Goal: Book appointment/travel/reservation

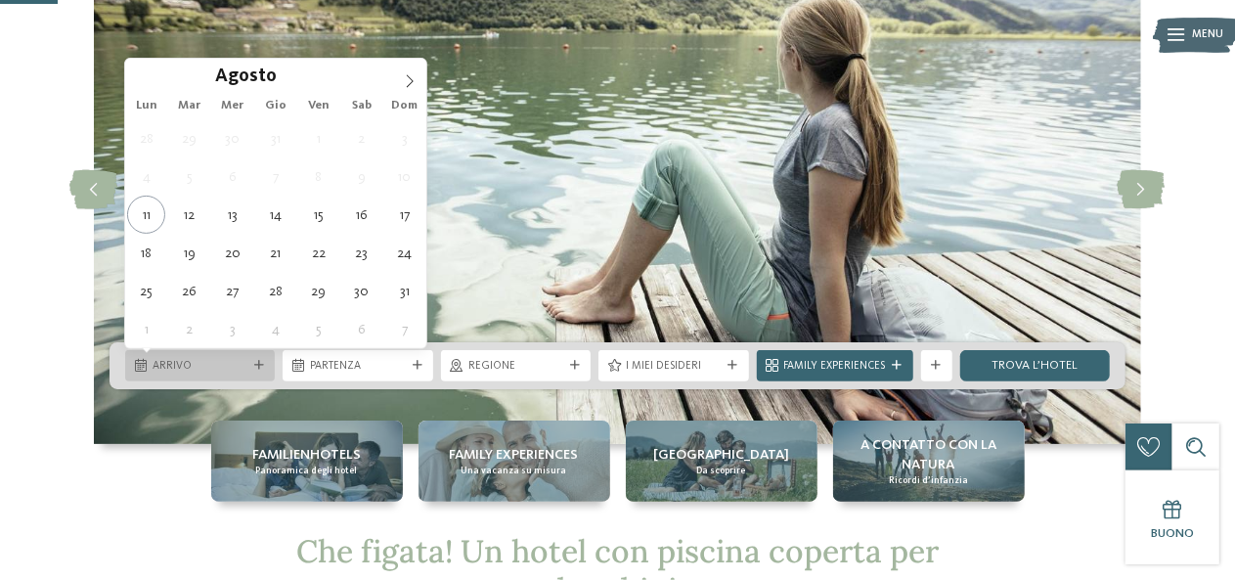
click at [170, 370] on span "Arrivo" at bounding box center [200, 367] width 95 height 16
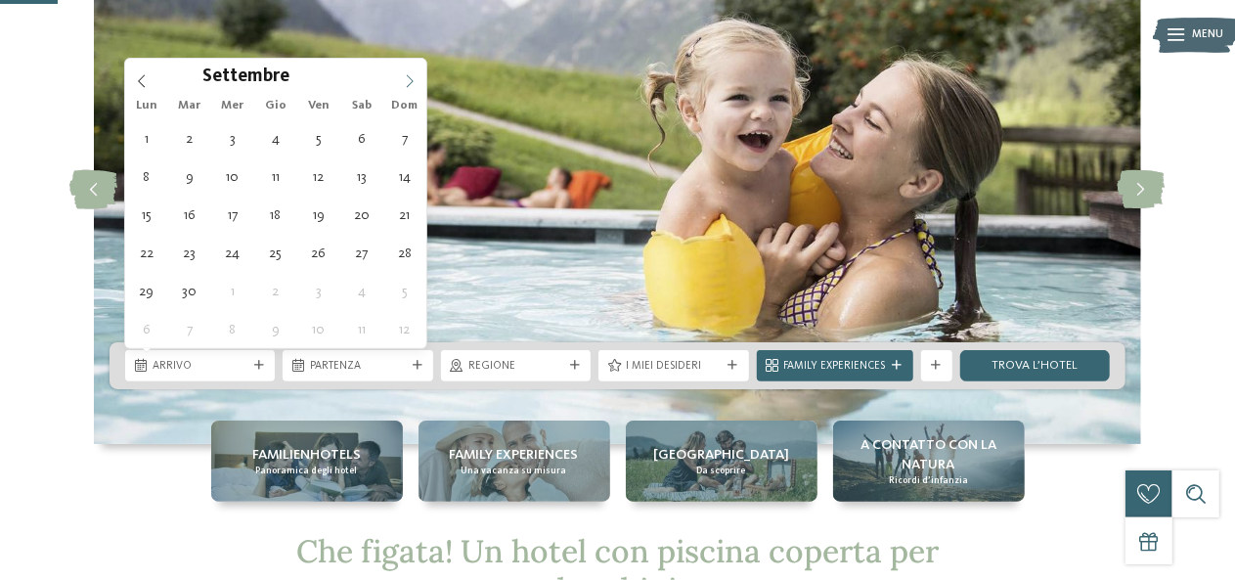
click at [420, 73] on span at bounding box center [409, 75] width 33 height 33
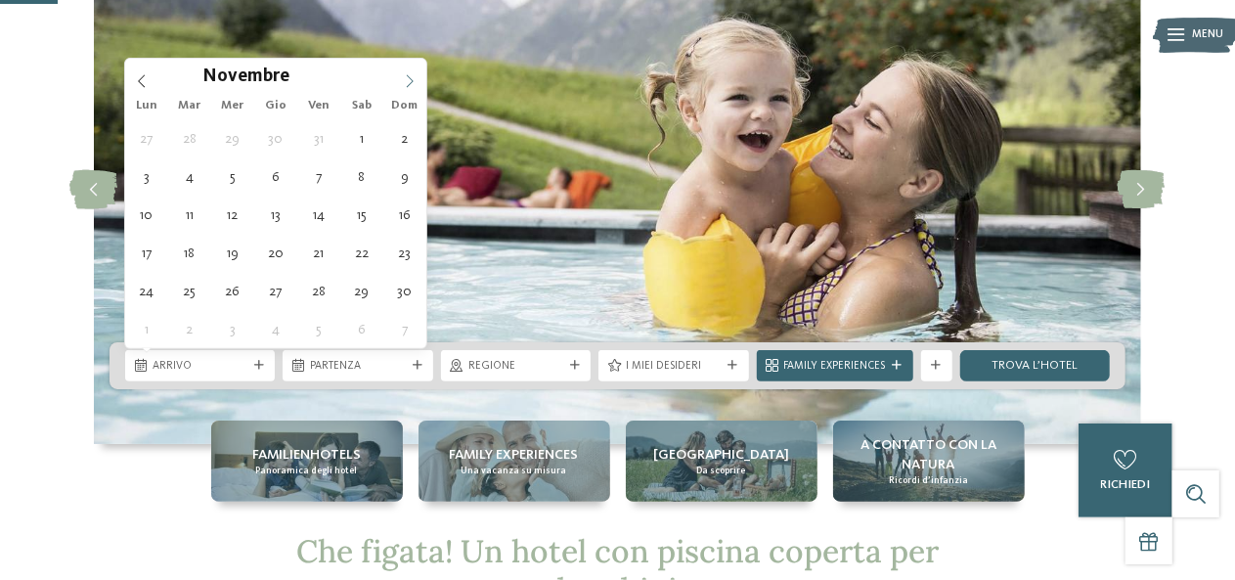
click at [420, 73] on span at bounding box center [409, 75] width 33 height 33
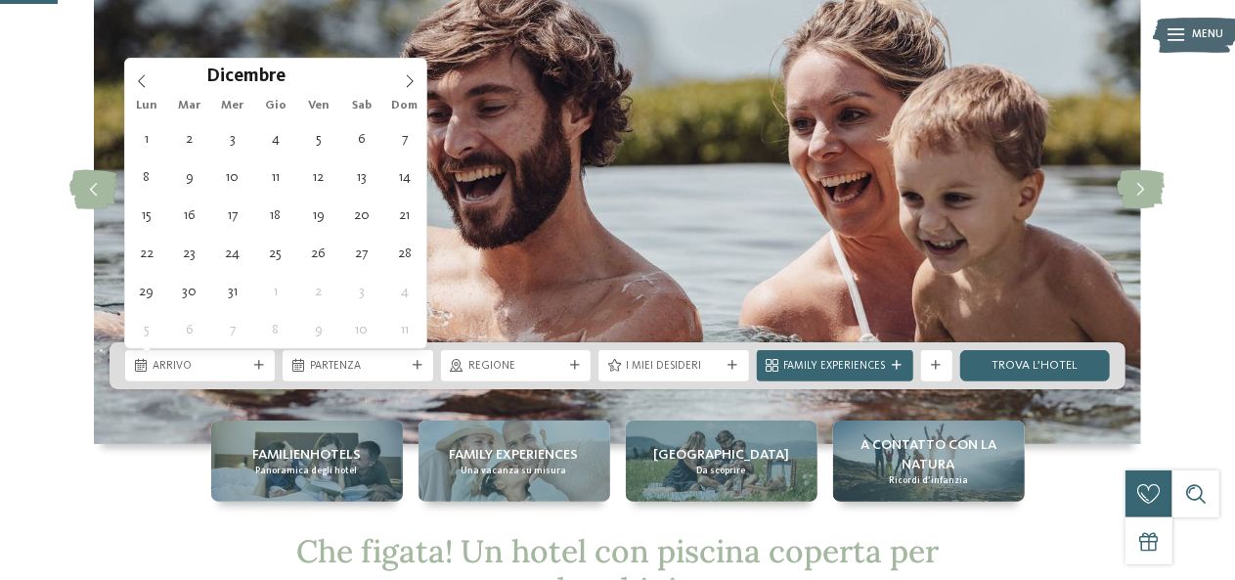
type div "[DATE]"
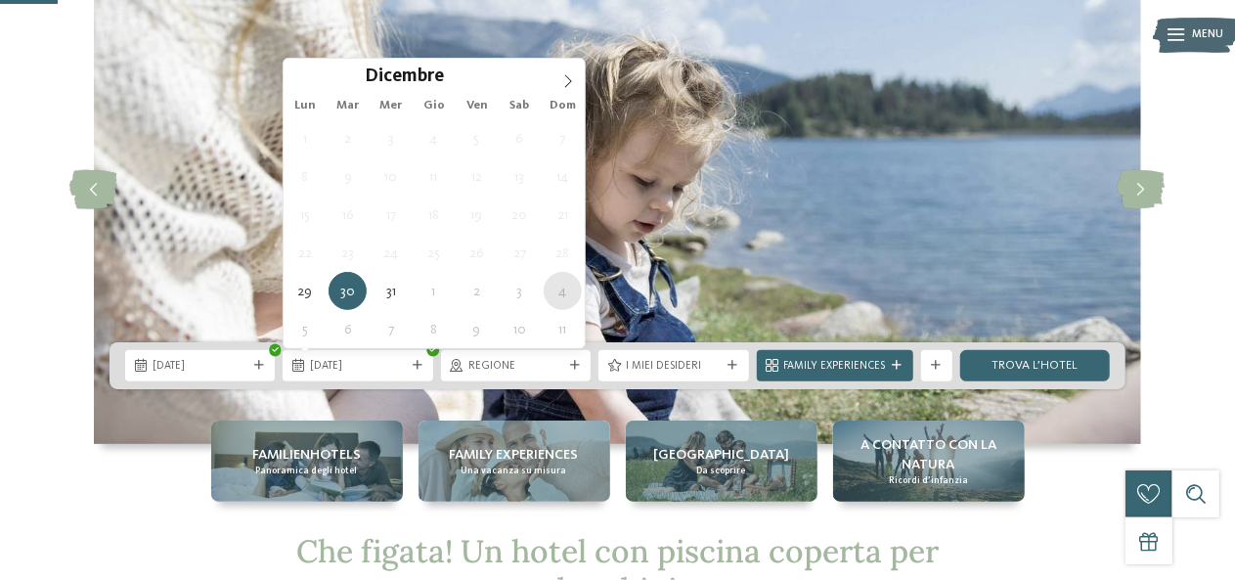
type div "[DATE]"
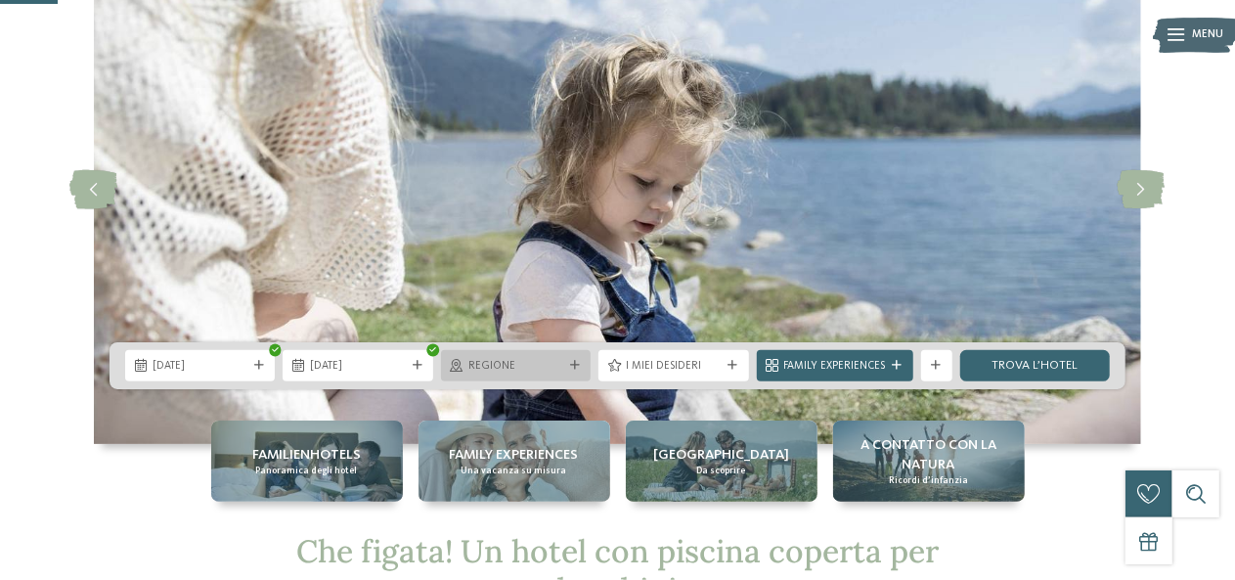
click at [510, 370] on span "Regione" at bounding box center [516, 367] width 95 height 16
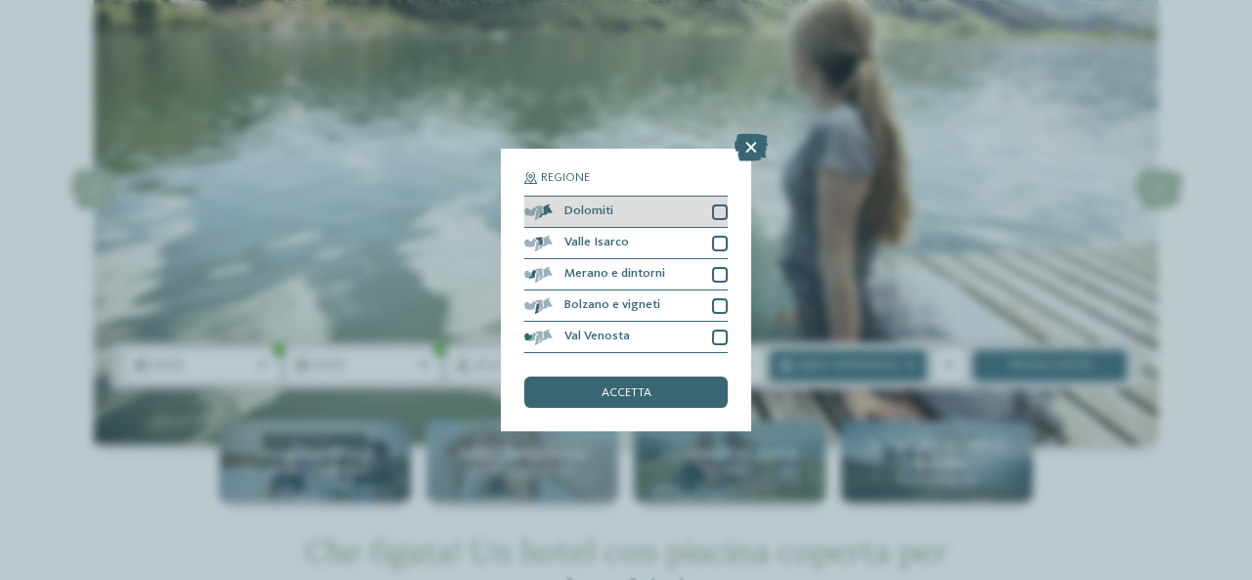
click at [712, 212] on div at bounding box center [720, 212] width 16 height 16
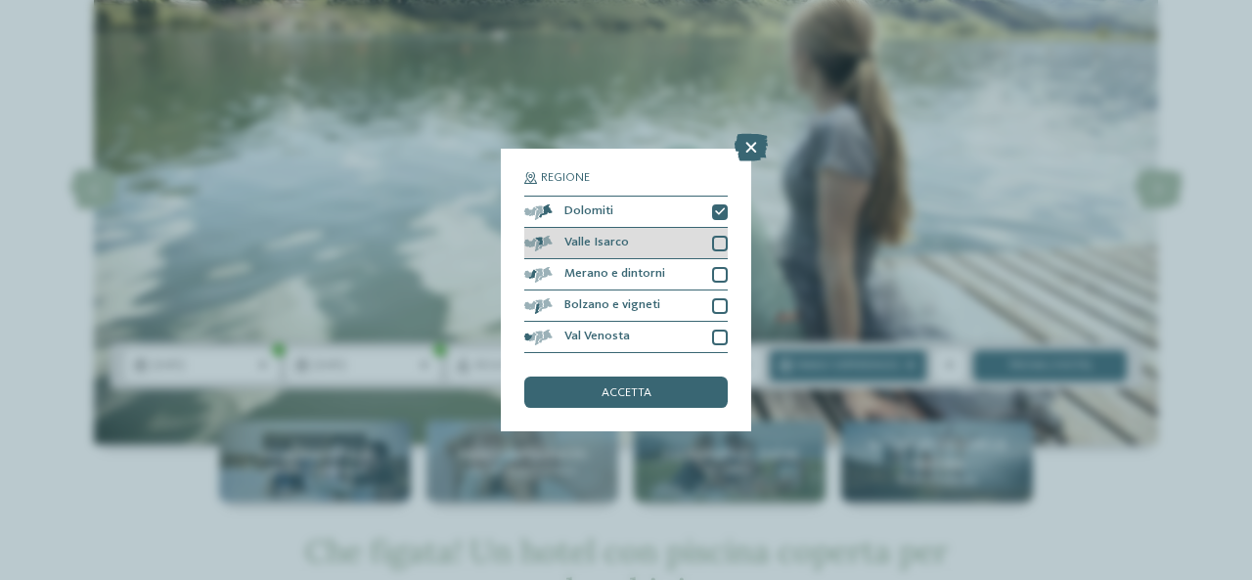
click at [720, 240] on div at bounding box center [720, 244] width 16 height 16
click at [718, 276] on div at bounding box center [720, 275] width 16 height 16
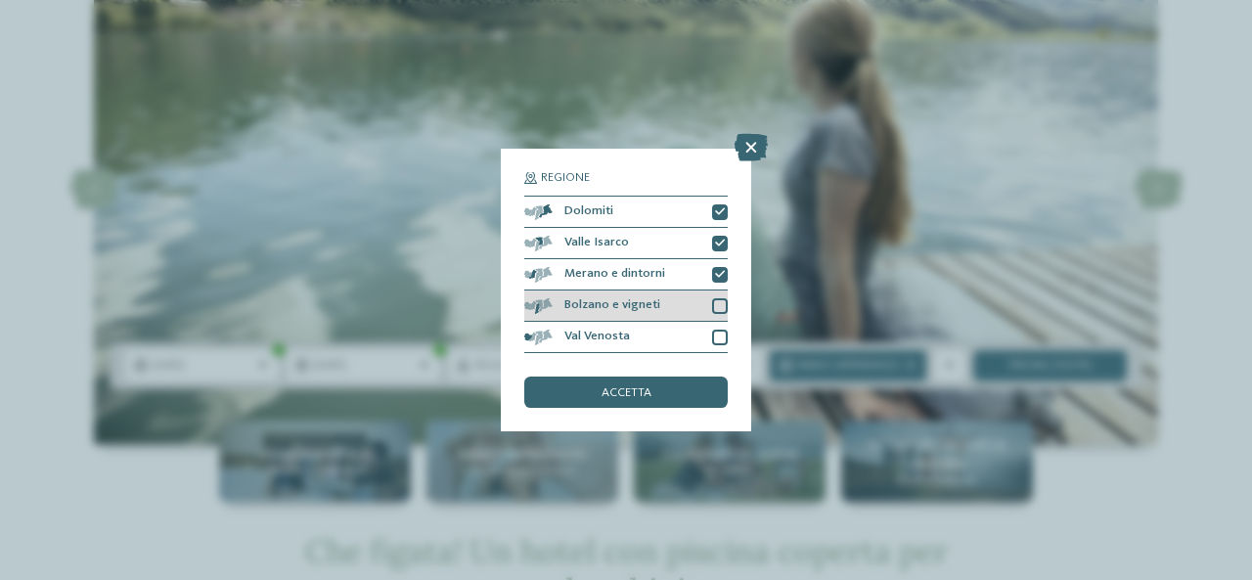
click at [719, 310] on div at bounding box center [720, 306] width 16 height 16
click at [722, 336] on div at bounding box center [720, 338] width 16 height 16
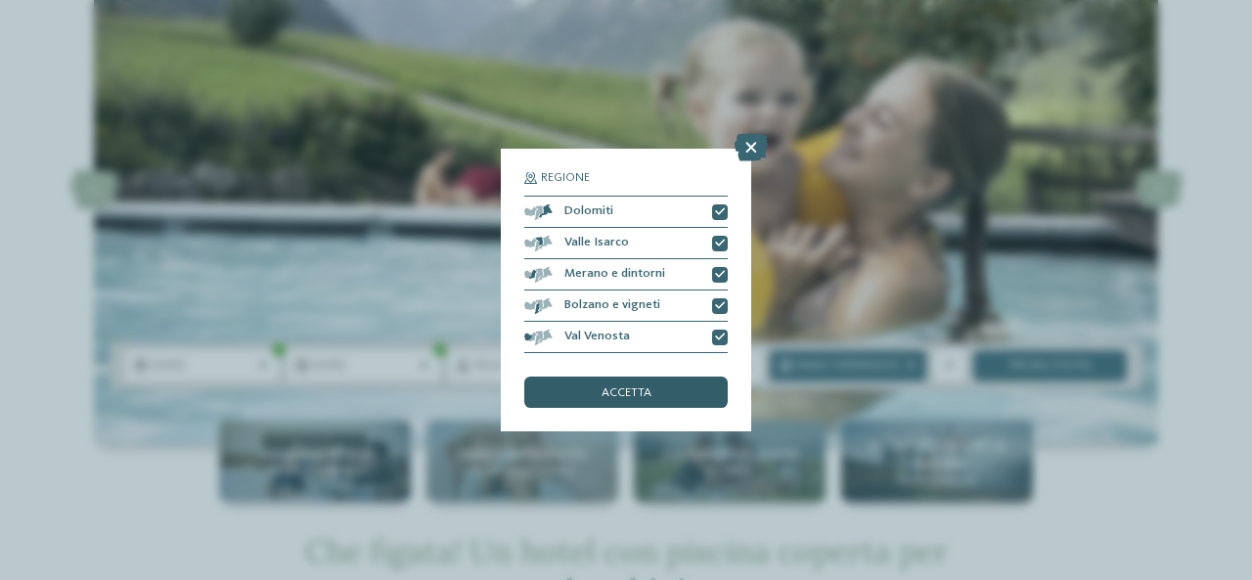
click at [673, 390] on div "accetta" at bounding box center [625, 392] width 203 height 31
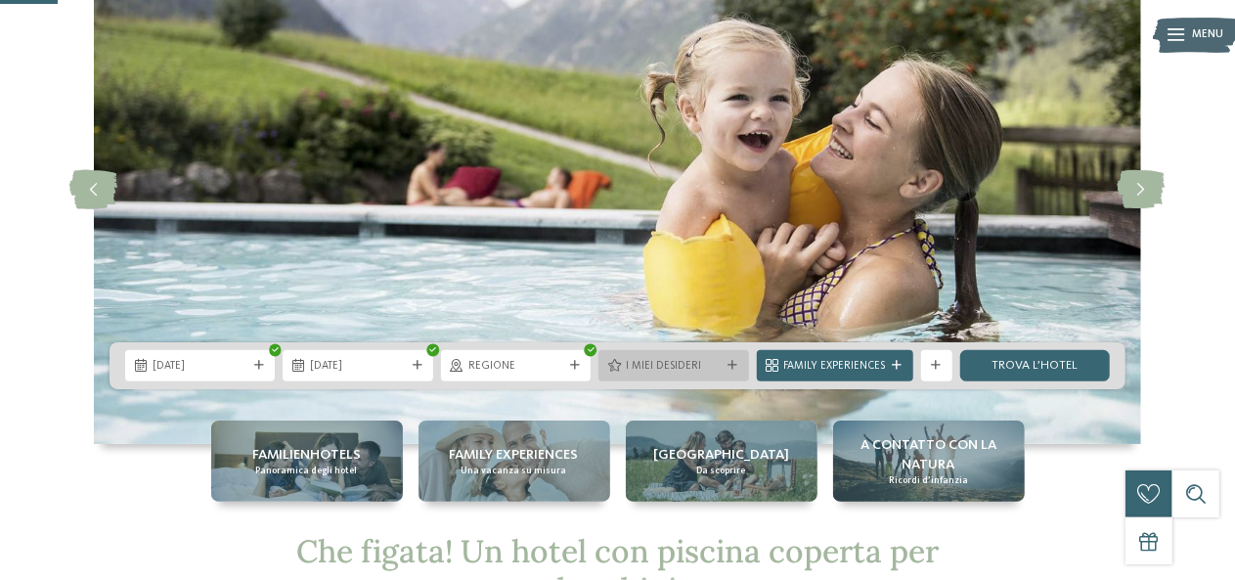
click at [685, 361] on span "I miei desideri" at bounding box center [673, 367] width 95 height 16
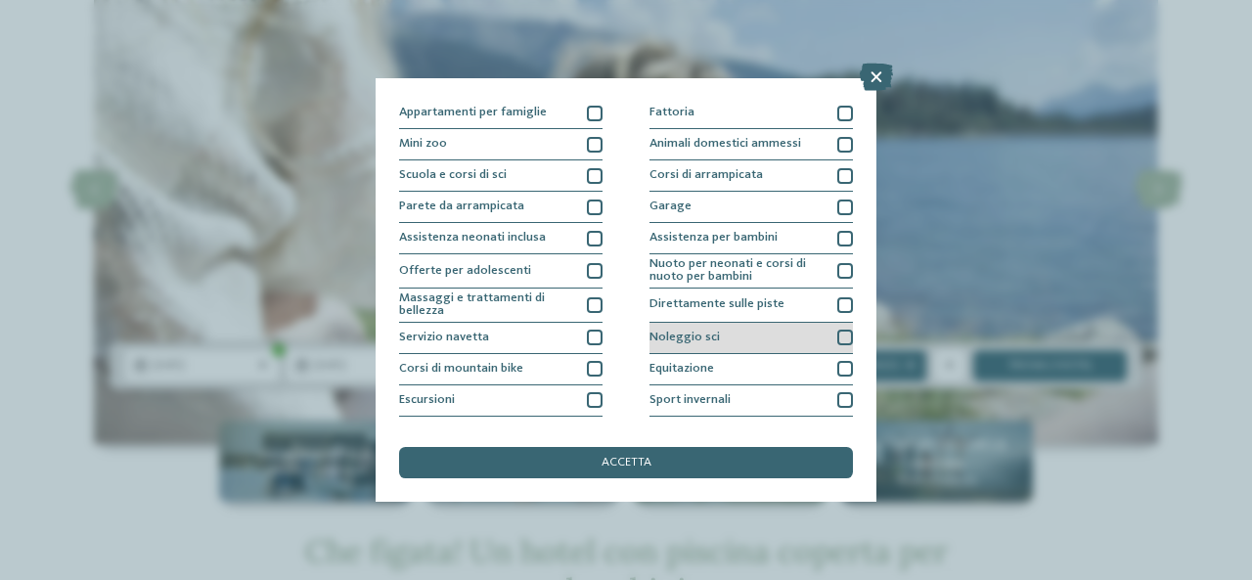
scroll to position [182, 0]
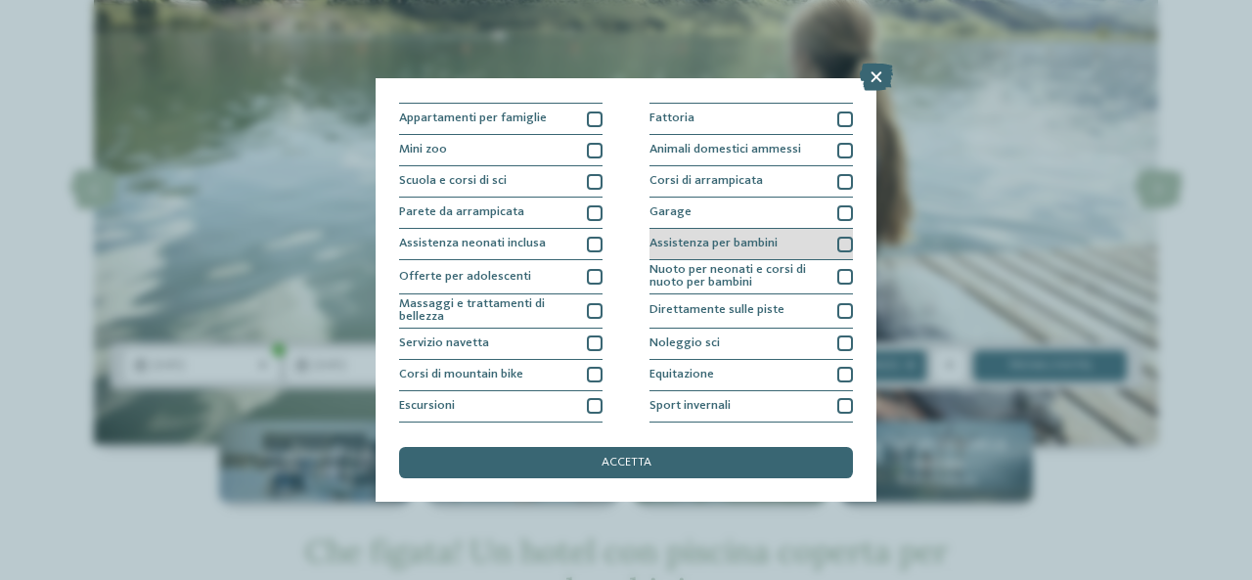
click at [837, 247] on div at bounding box center [845, 245] width 16 height 16
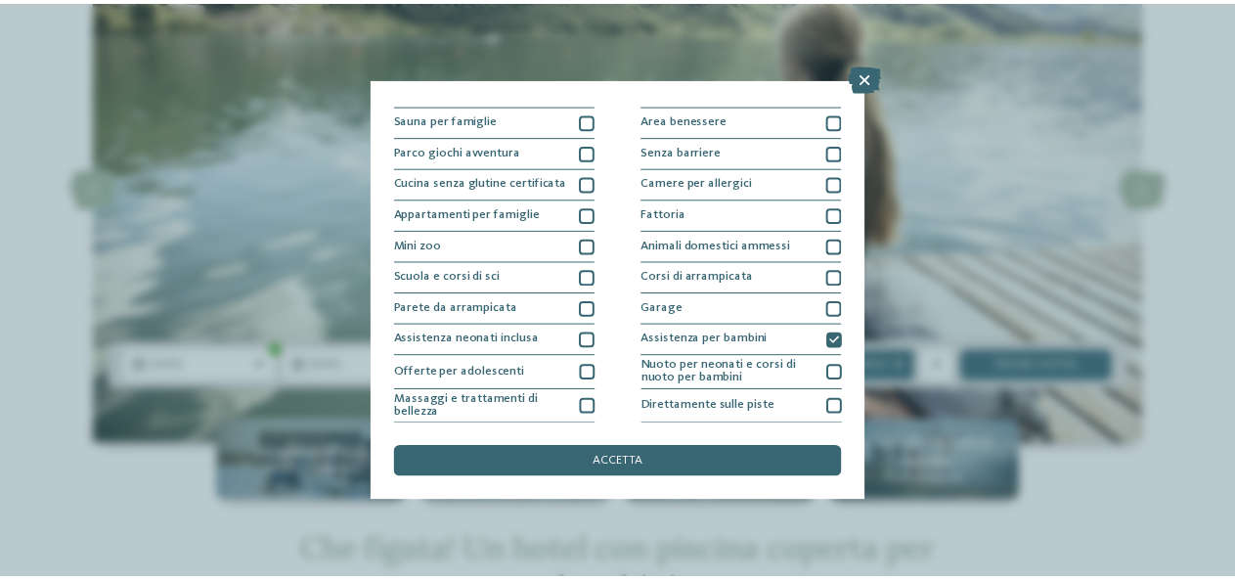
scroll to position [0, 0]
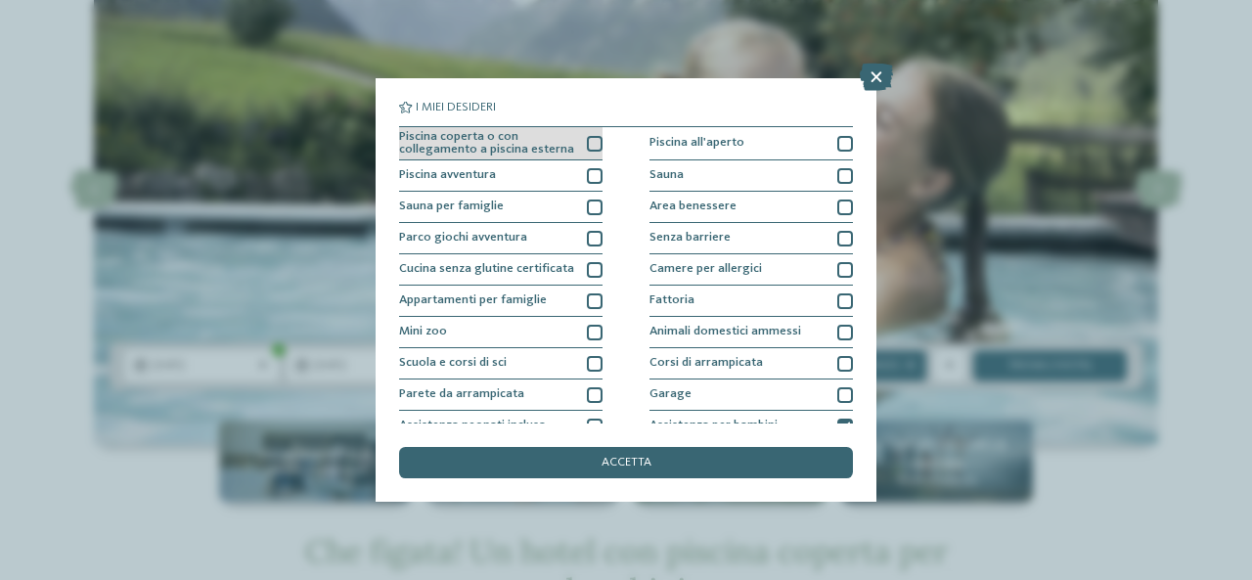
click at [593, 144] on div at bounding box center [595, 144] width 16 height 16
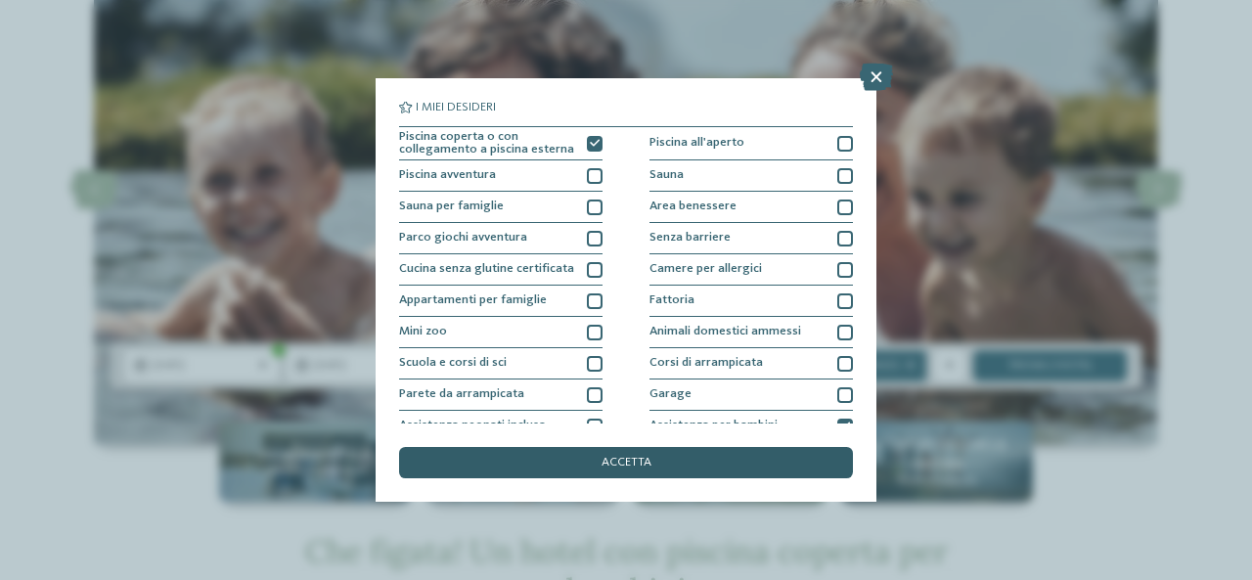
click at [605, 457] on span "accetta" at bounding box center [627, 463] width 50 height 13
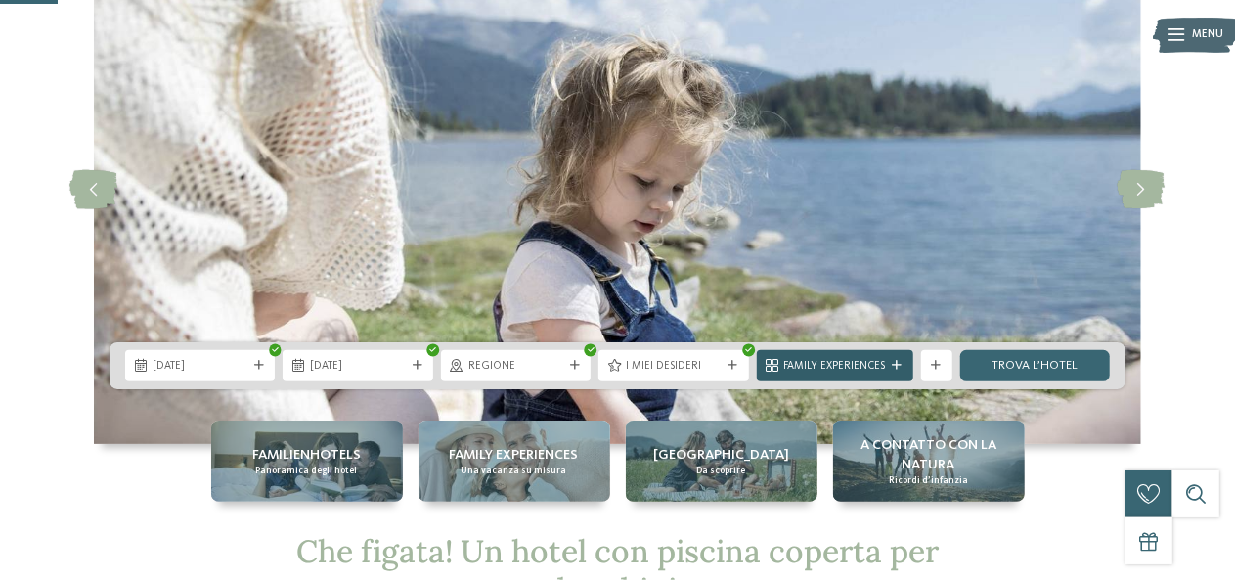
click at [882, 365] on span "Family Experiences" at bounding box center [836, 367] width 102 height 16
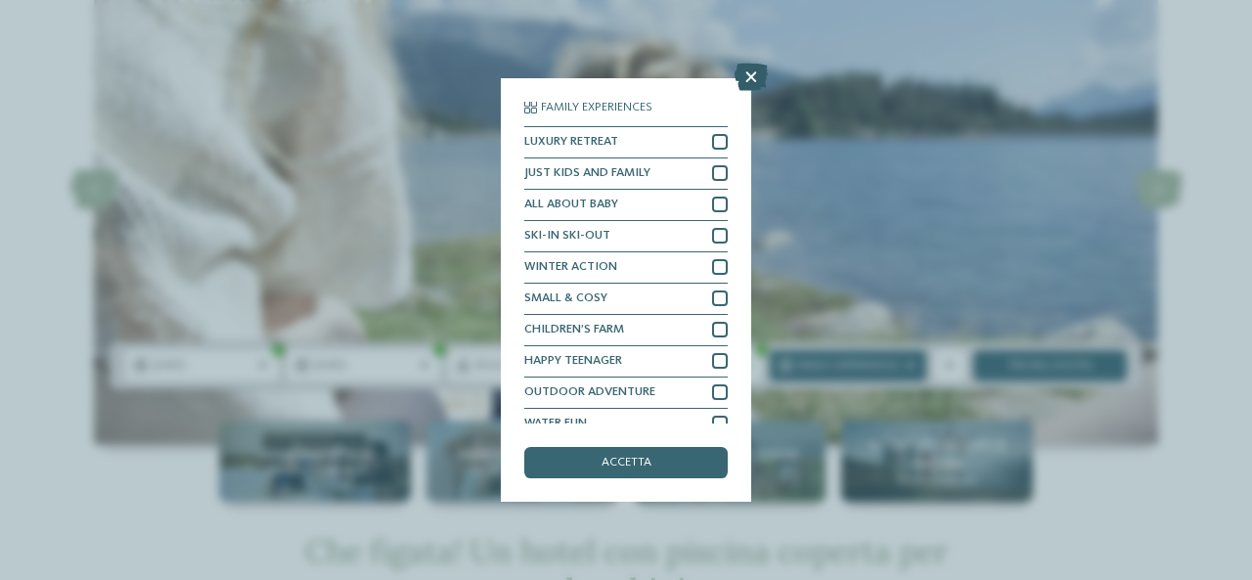
click at [749, 80] on icon at bounding box center [751, 77] width 33 height 27
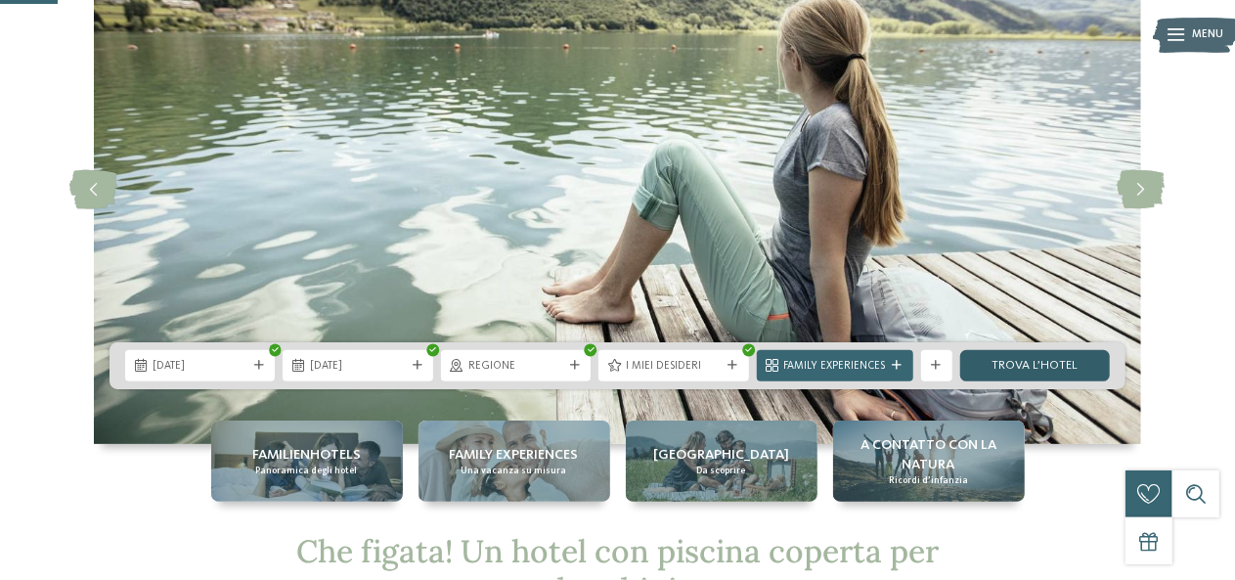
click at [1039, 367] on link "trova l’hotel" at bounding box center [1036, 365] width 150 height 31
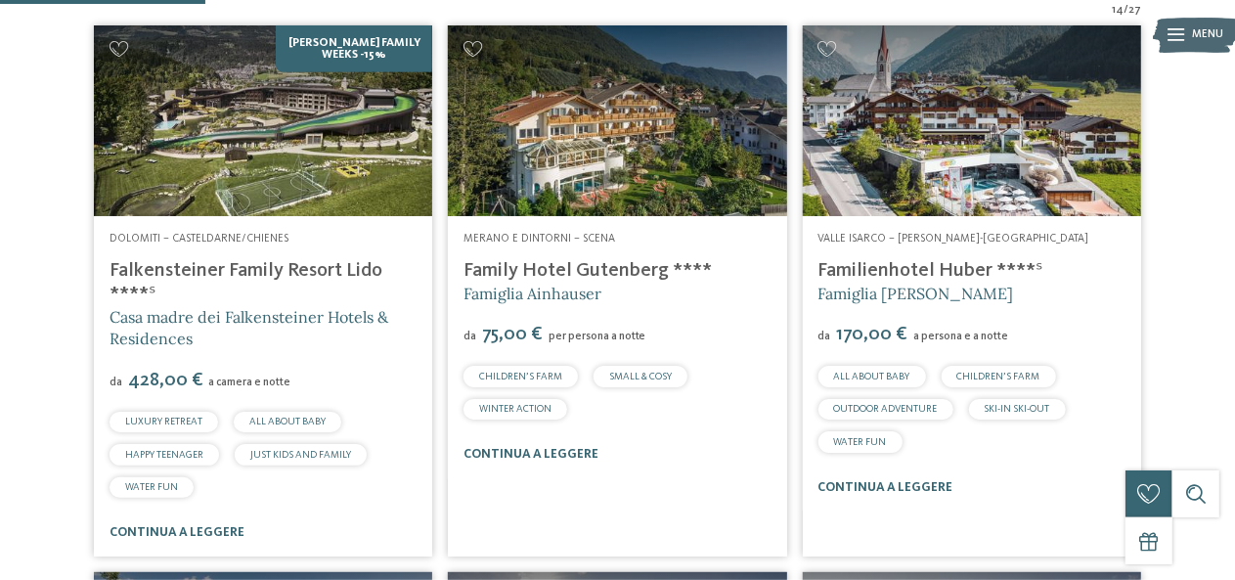
scroll to position [588, 0]
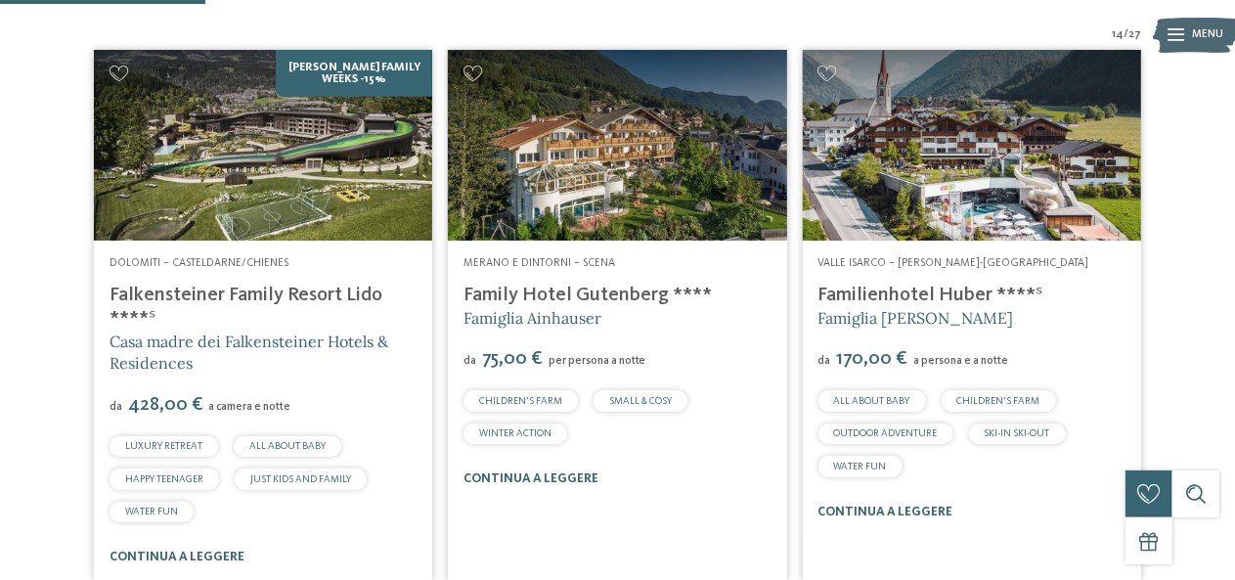
click at [620, 298] on link "Family Hotel Gutenberg ****" at bounding box center [588, 296] width 248 height 20
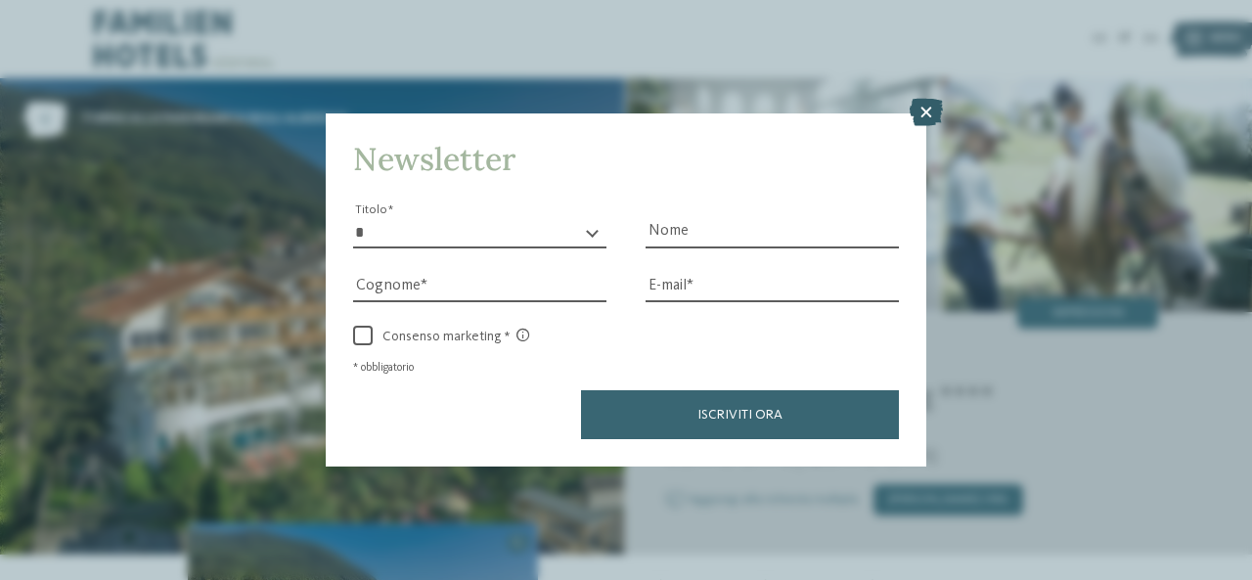
click at [935, 107] on icon at bounding box center [926, 112] width 33 height 27
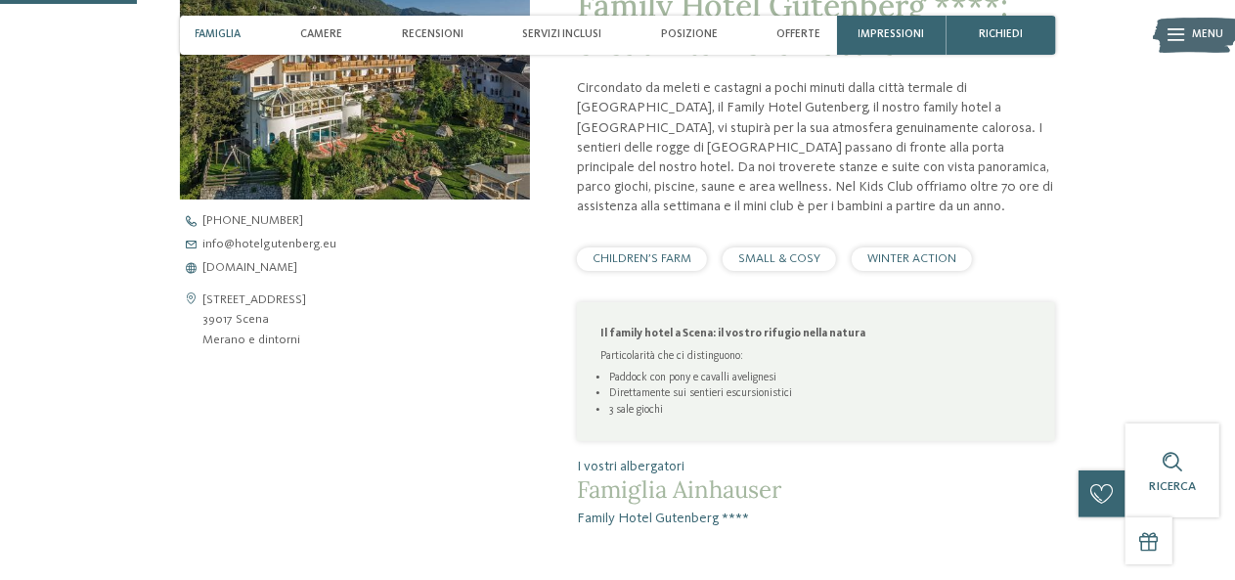
scroll to position [518, 0]
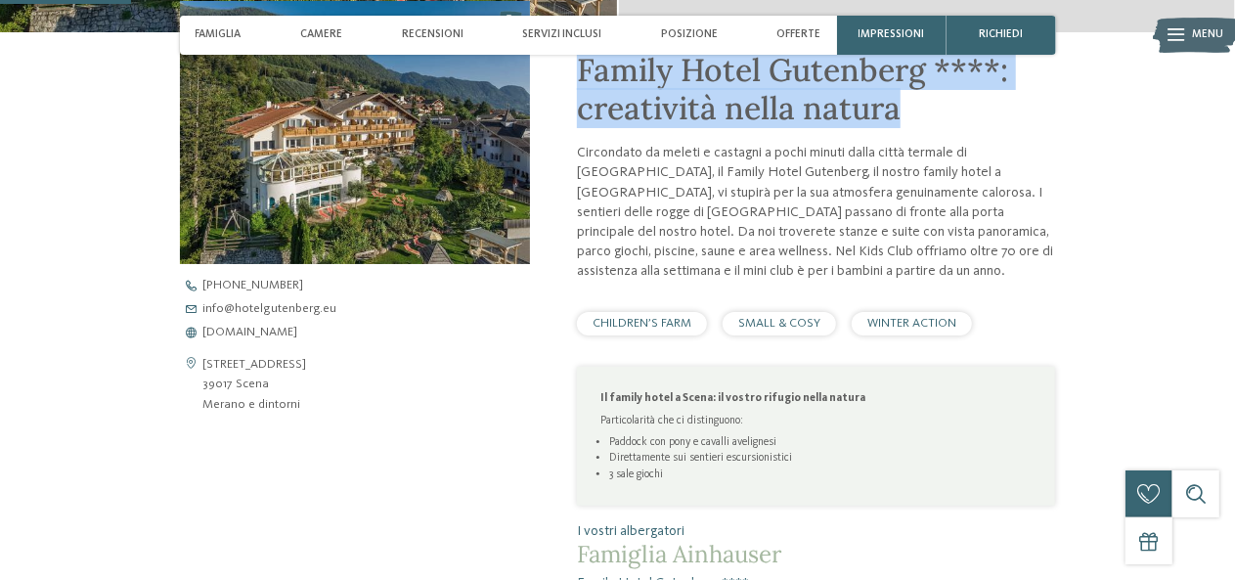
drag, startPoint x: 569, startPoint y: 74, endPoint x: 925, endPoint y: 91, distance: 356.5
click at [925, 91] on div "Family Hotel Gutenberg ****: creatività nella natura Circondato da meleti e cas…" at bounding box center [793, 312] width 526 height 560
copy span "Family Hotel Gutenberg ****: creatività nella natura"
